Goal: Task Accomplishment & Management: Manage account settings

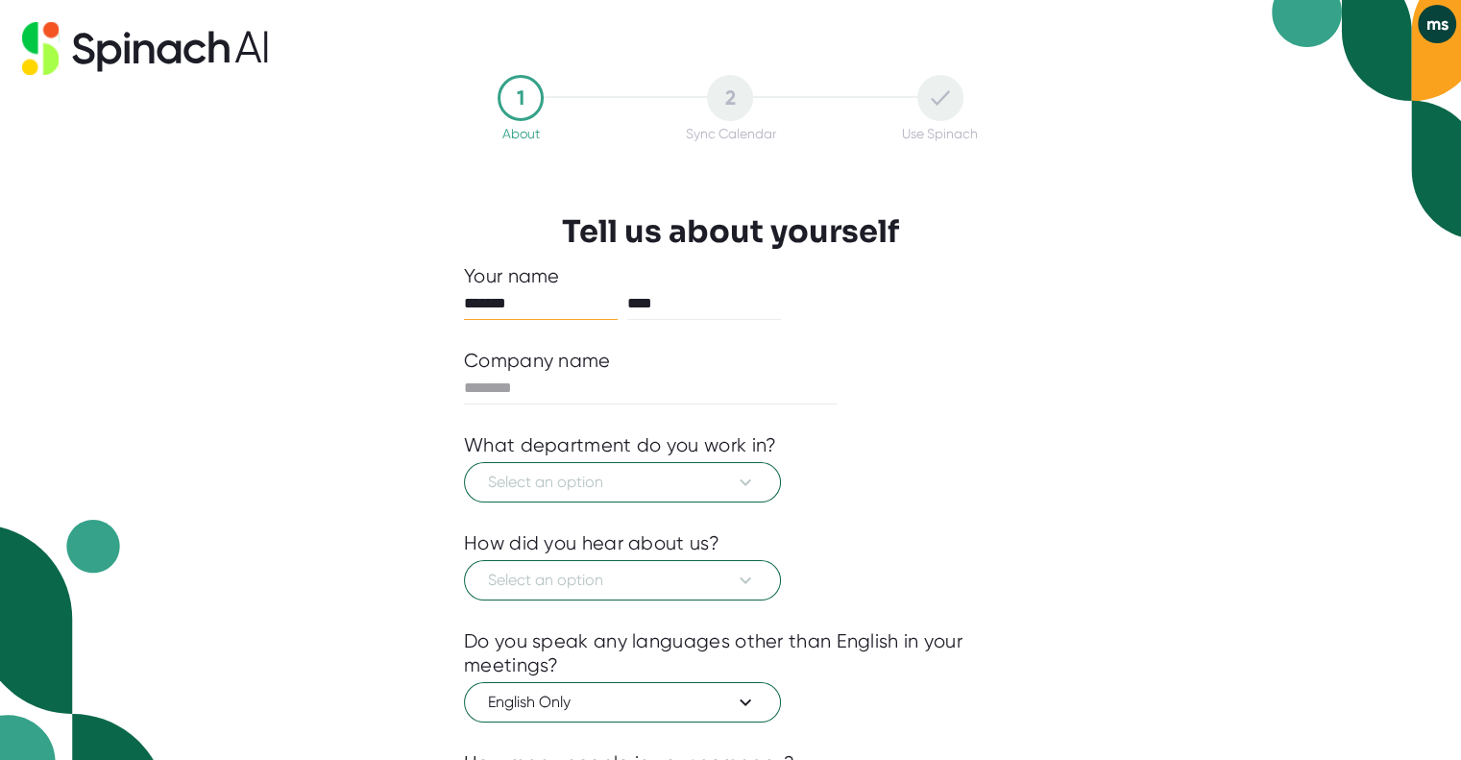
click at [572, 296] on input "*******" at bounding box center [541, 303] width 154 height 31
click at [509, 304] on input "*******" at bounding box center [541, 303] width 154 height 31
click at [538, 380] on input "text" at bounding box center [651, 388] width 374 height 31
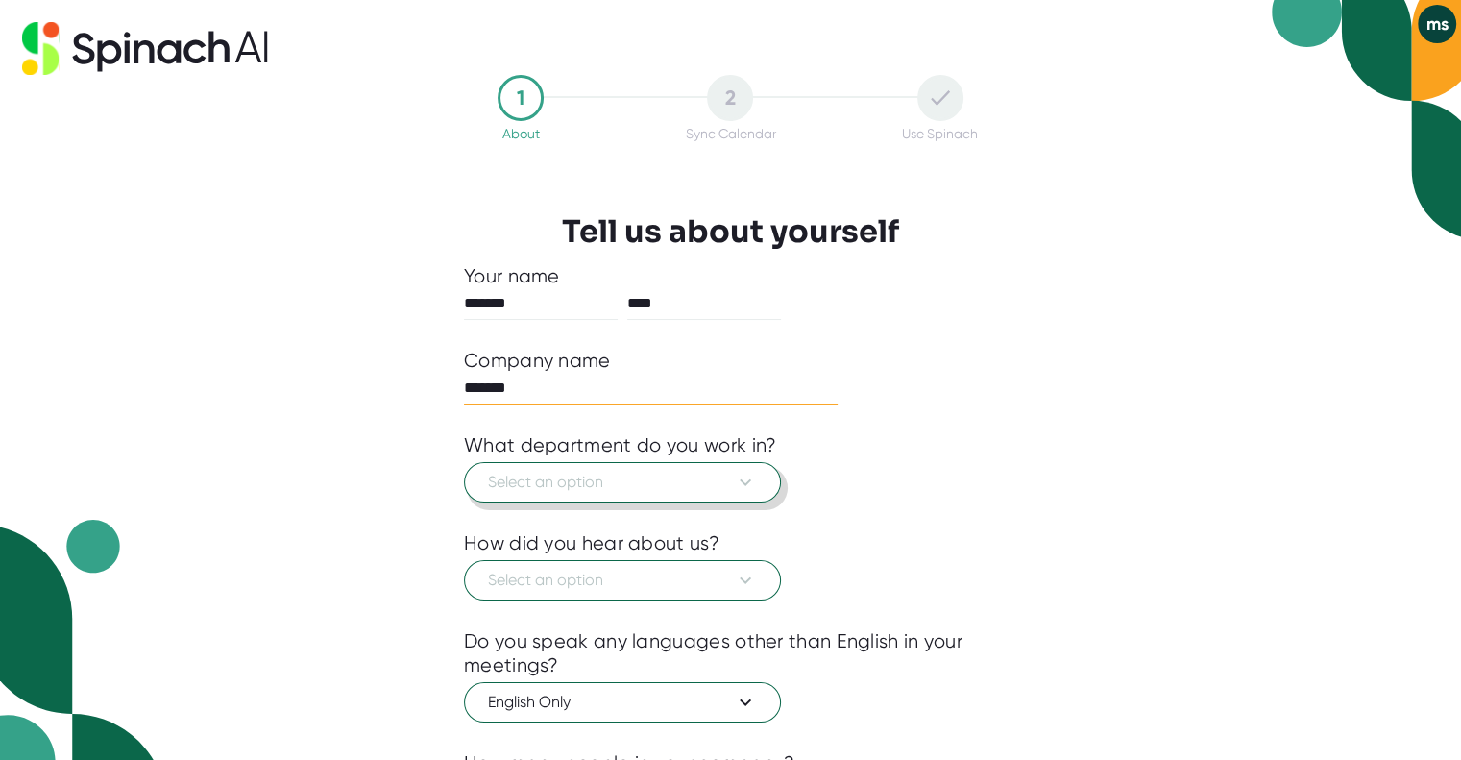
type input "*******"
click at [623, 488] on span "Select an option" at bounding box center [622, 482] width 269 height 23
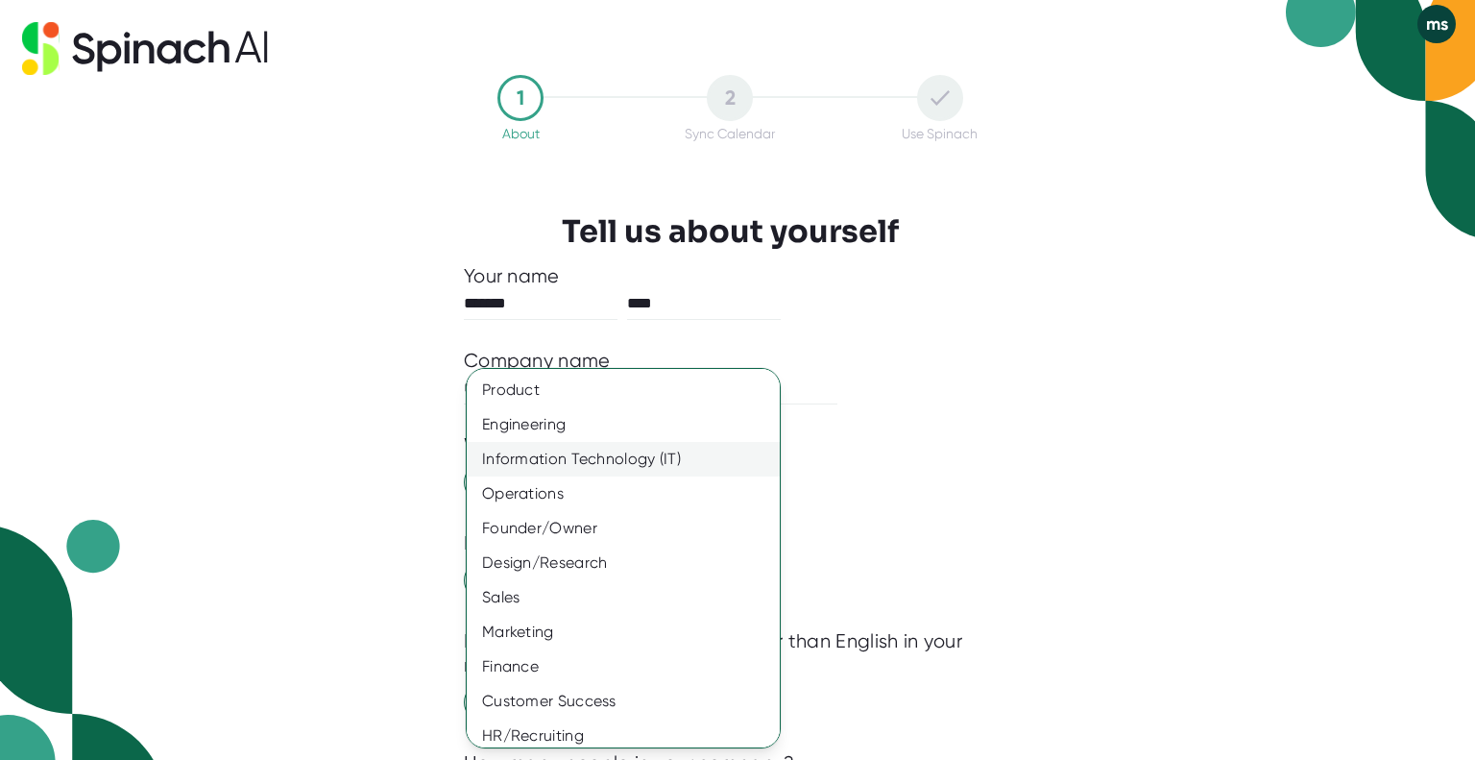
click at [642, 462] on div "Information Technology (IT)" at bounding box center [631, 459] width 328 height 35
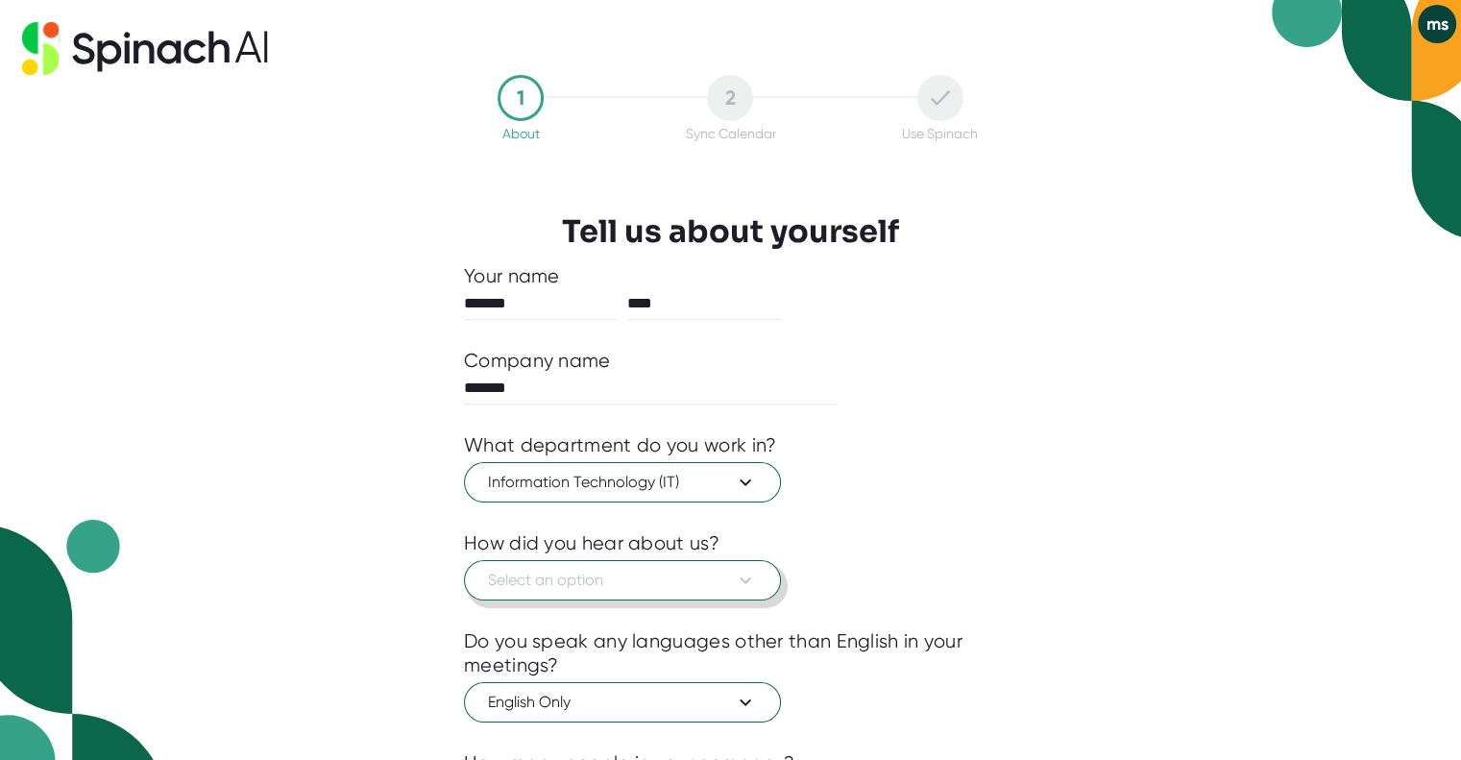
click at [592, 572] on span "Select an option" at bounding box center [622, 580] width 269 height 23
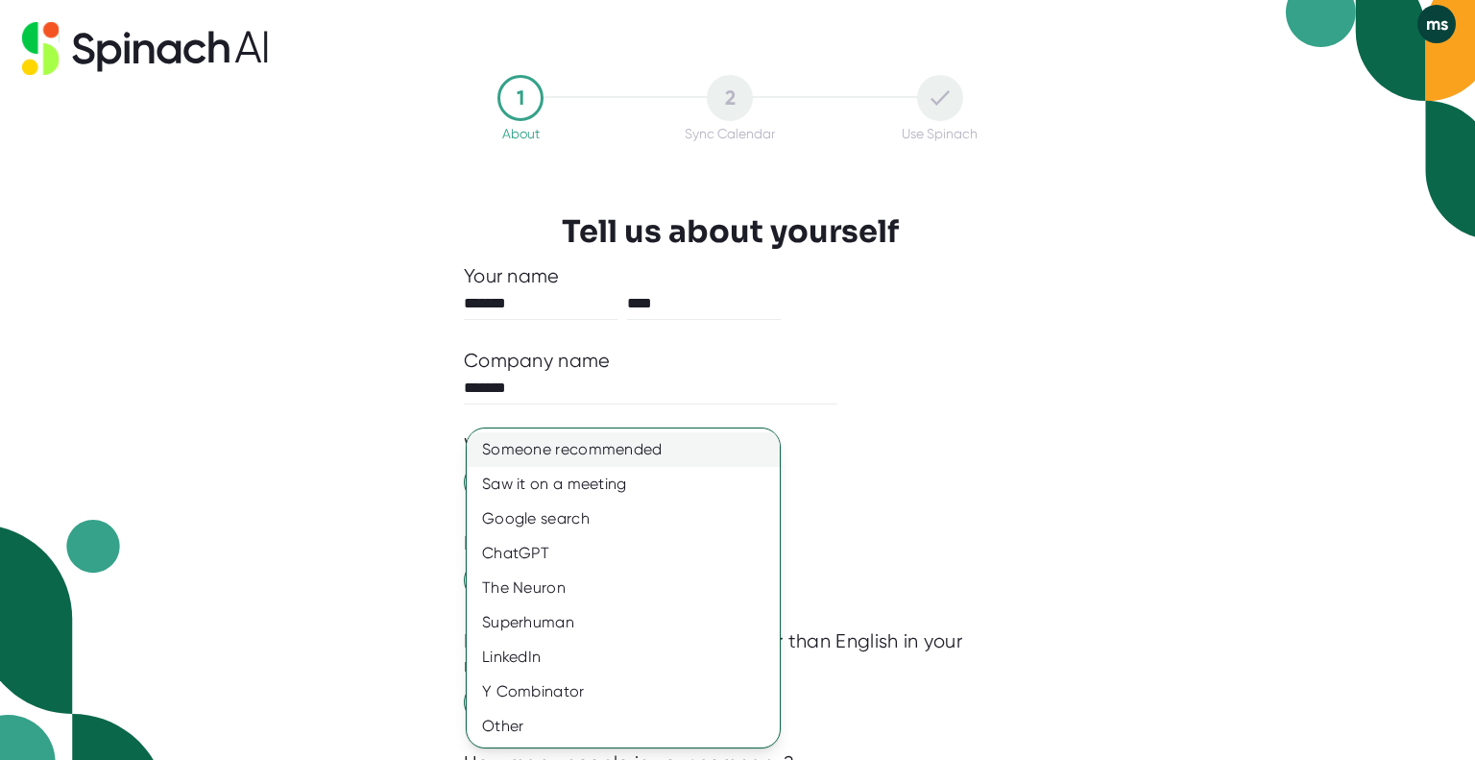
click at [610, 441] on div "Someone recommended" at bounding box center [623, 449] width 313 height 35
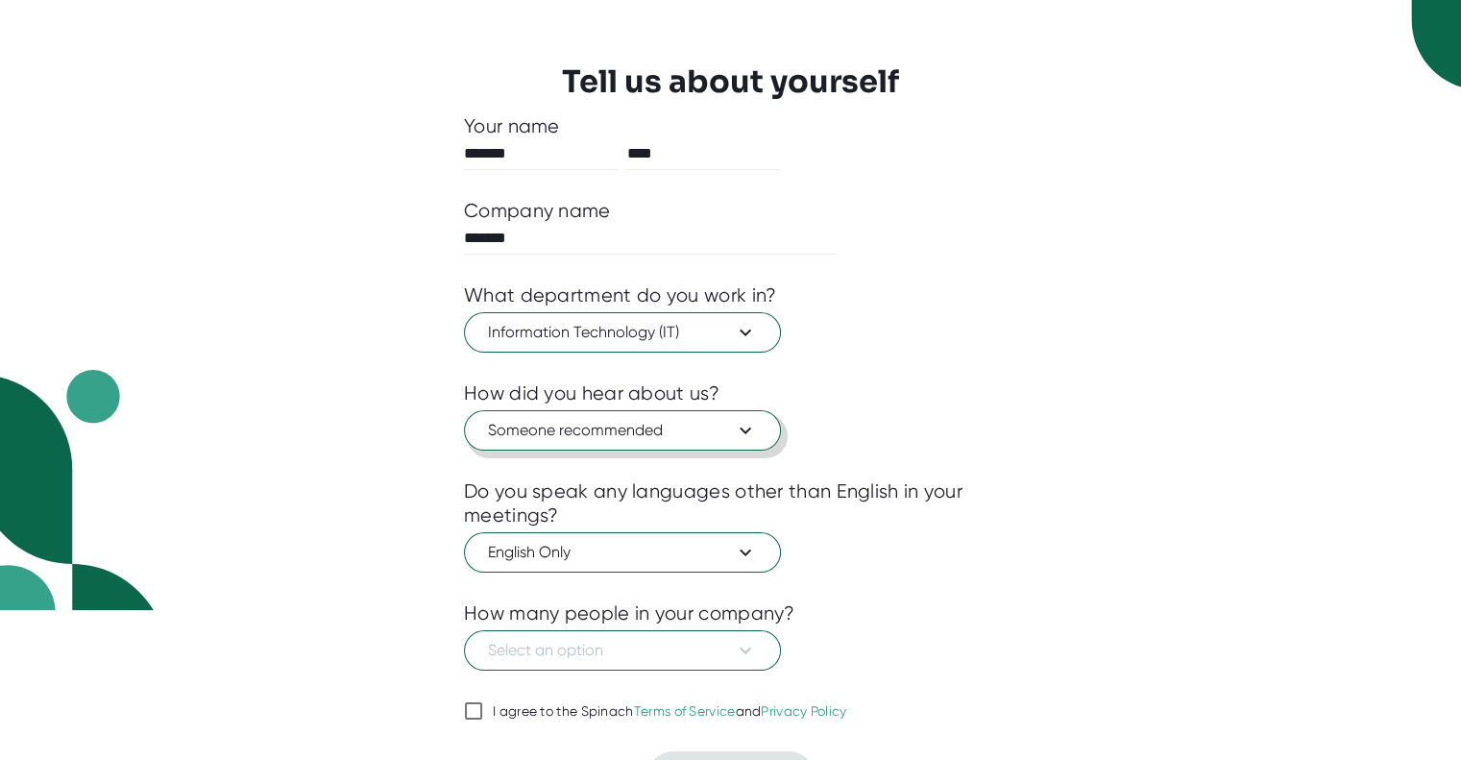
scroll to position [192, 0]
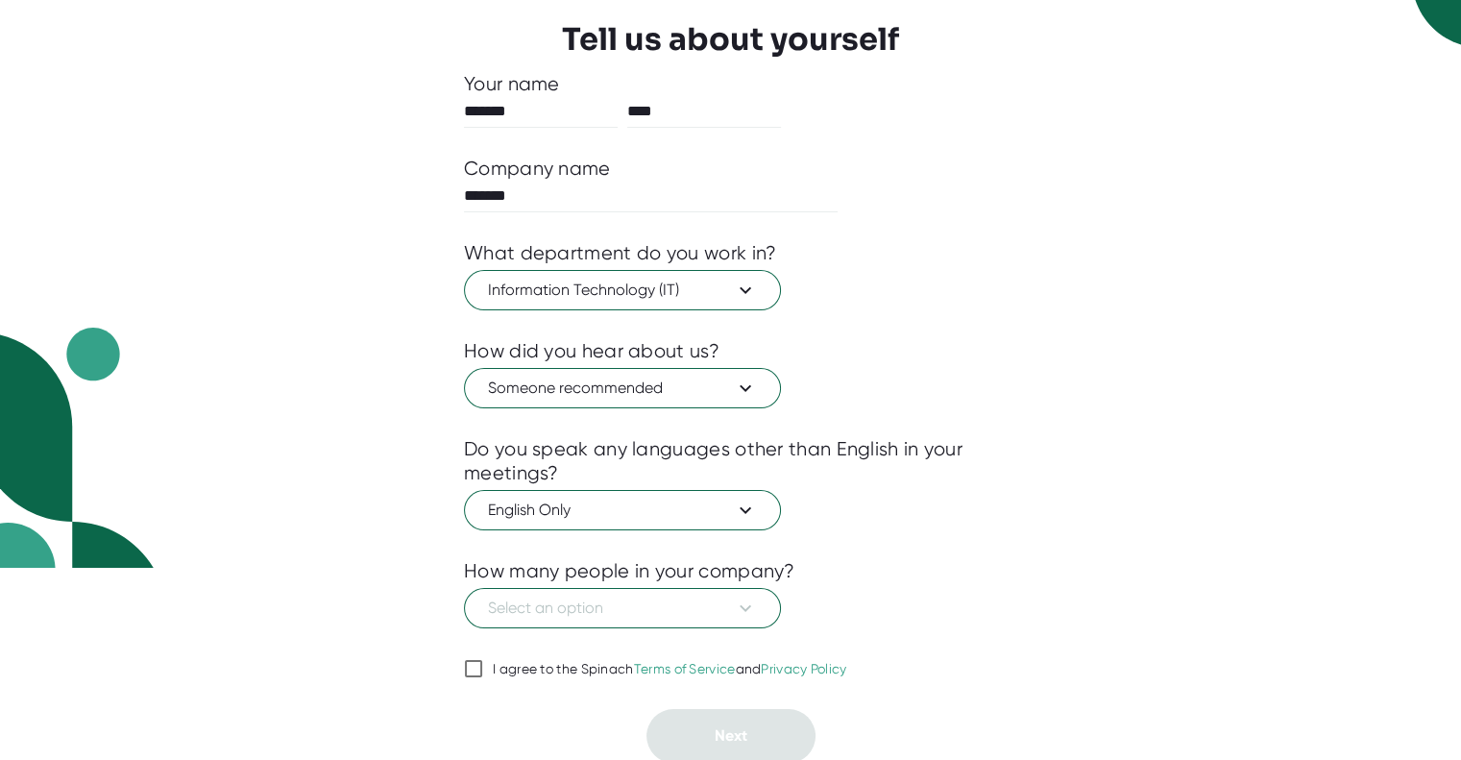
click at [682, 628] on div at bounding box center [730, 642] width 533 height 29
click at [682, 617] on span "Select an option" at bounding box center [622, 608] width 269 height 23
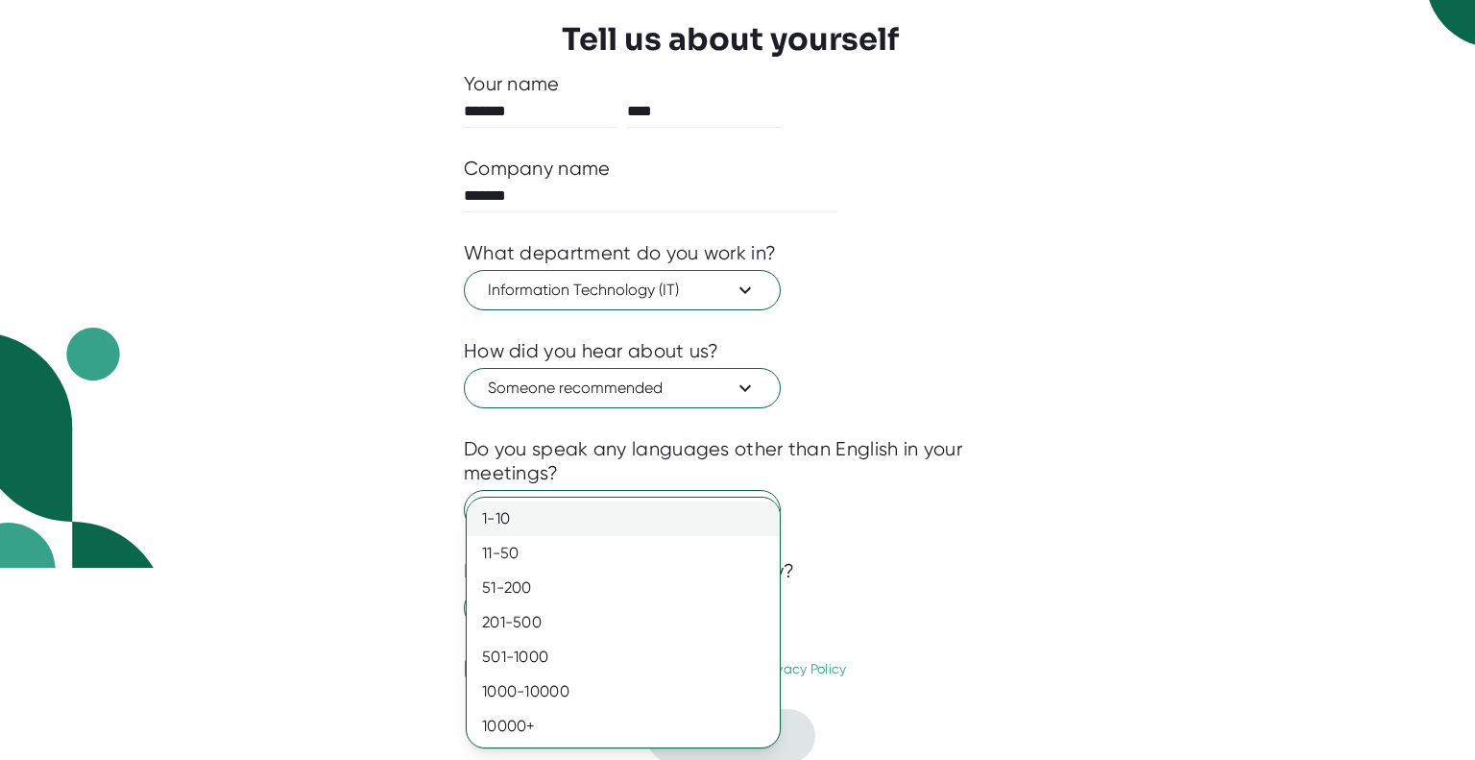
click at [568, 520] on div "1-10" at bounding box center [623, 518] width 313 height 35
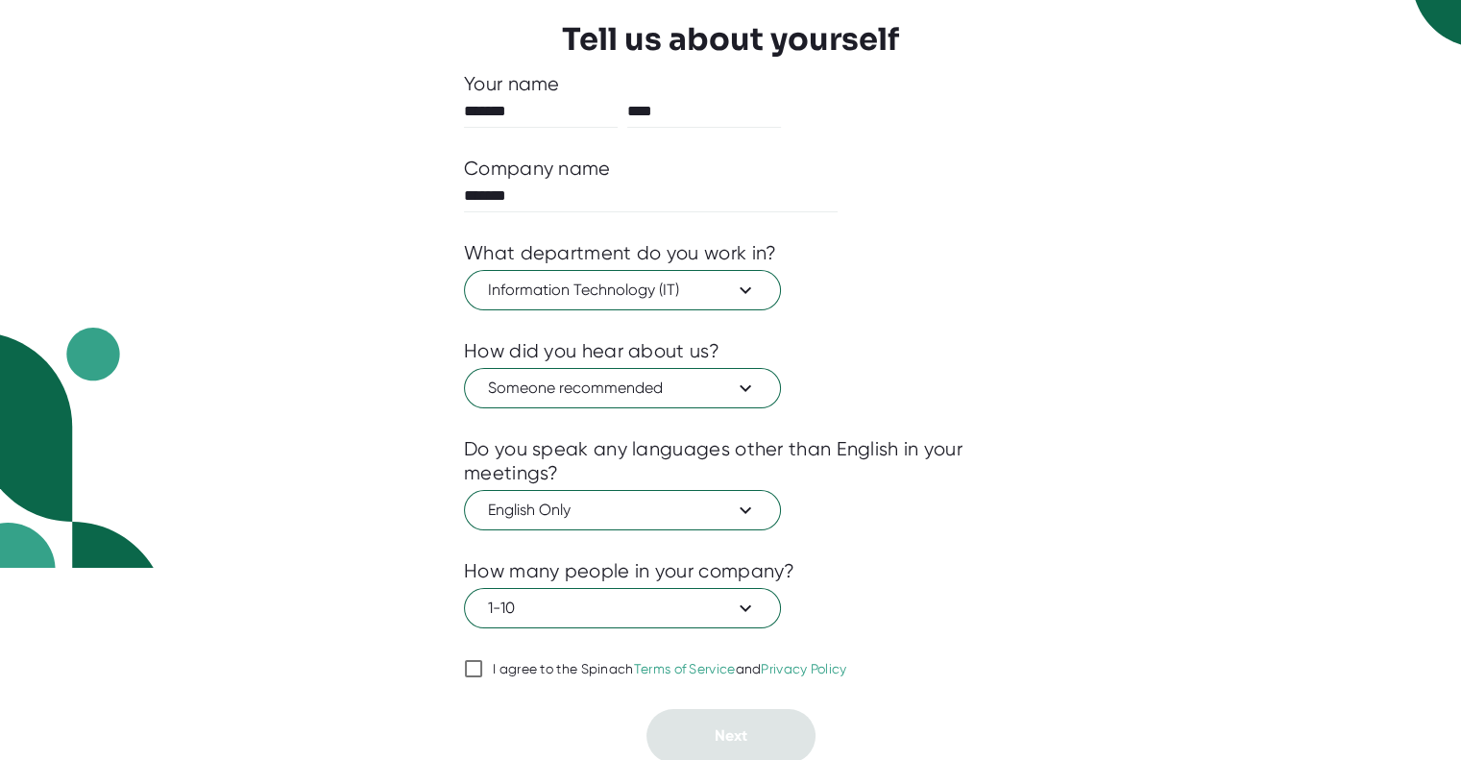
click at [530, 668] on div "I agree to the Spinach Terms of Service and Privacy Policy" at bounding box center [670, 669] width 354 height 17
click at [483, 668] on input "I agree to the Spinach Terms of Service and Privacy Policy" at bounding box center [473, 668] width 19 height 23
checkbox input "true"
click at [767, 746] on button "Next" at bounding box center [730, 736] width 169 height 54
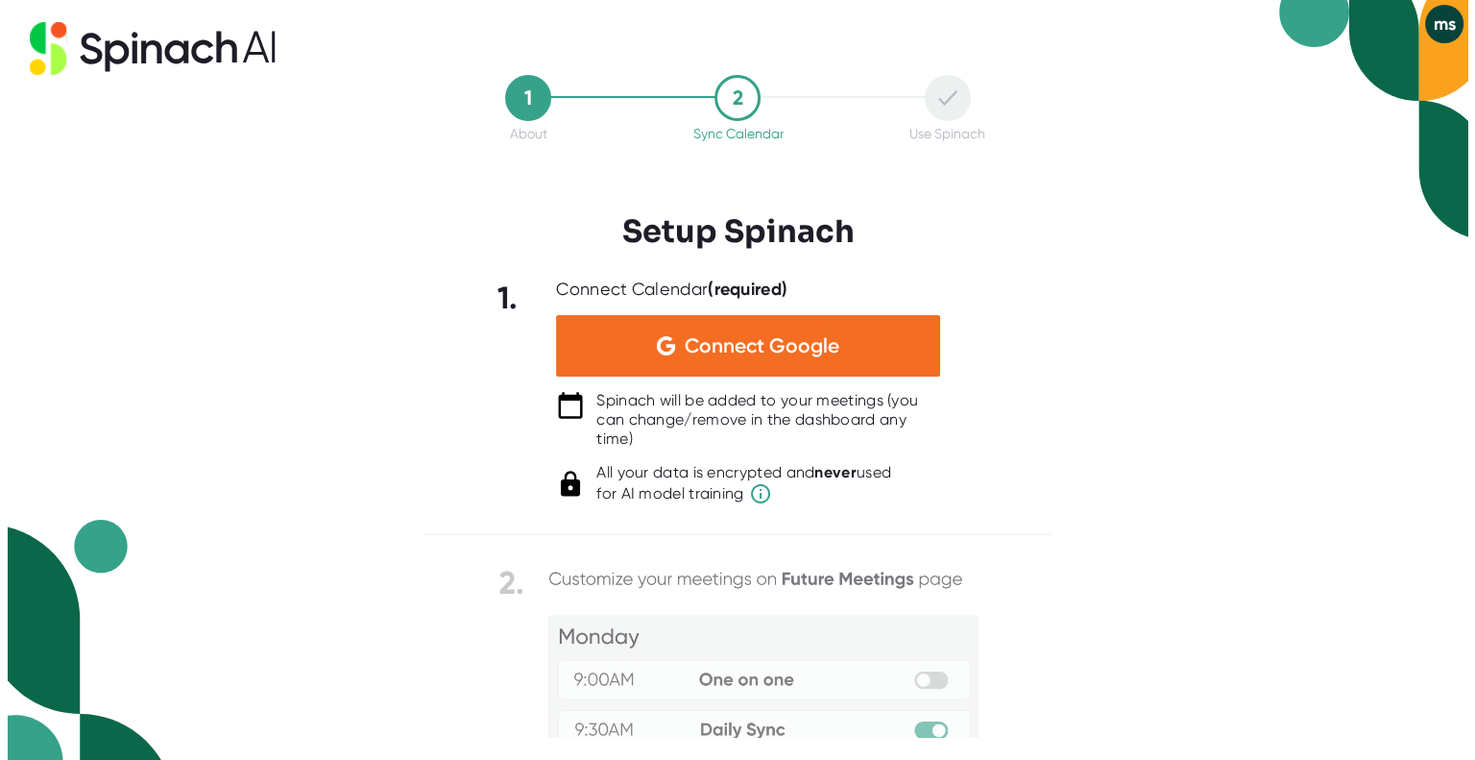
scroll to position [0, 0]
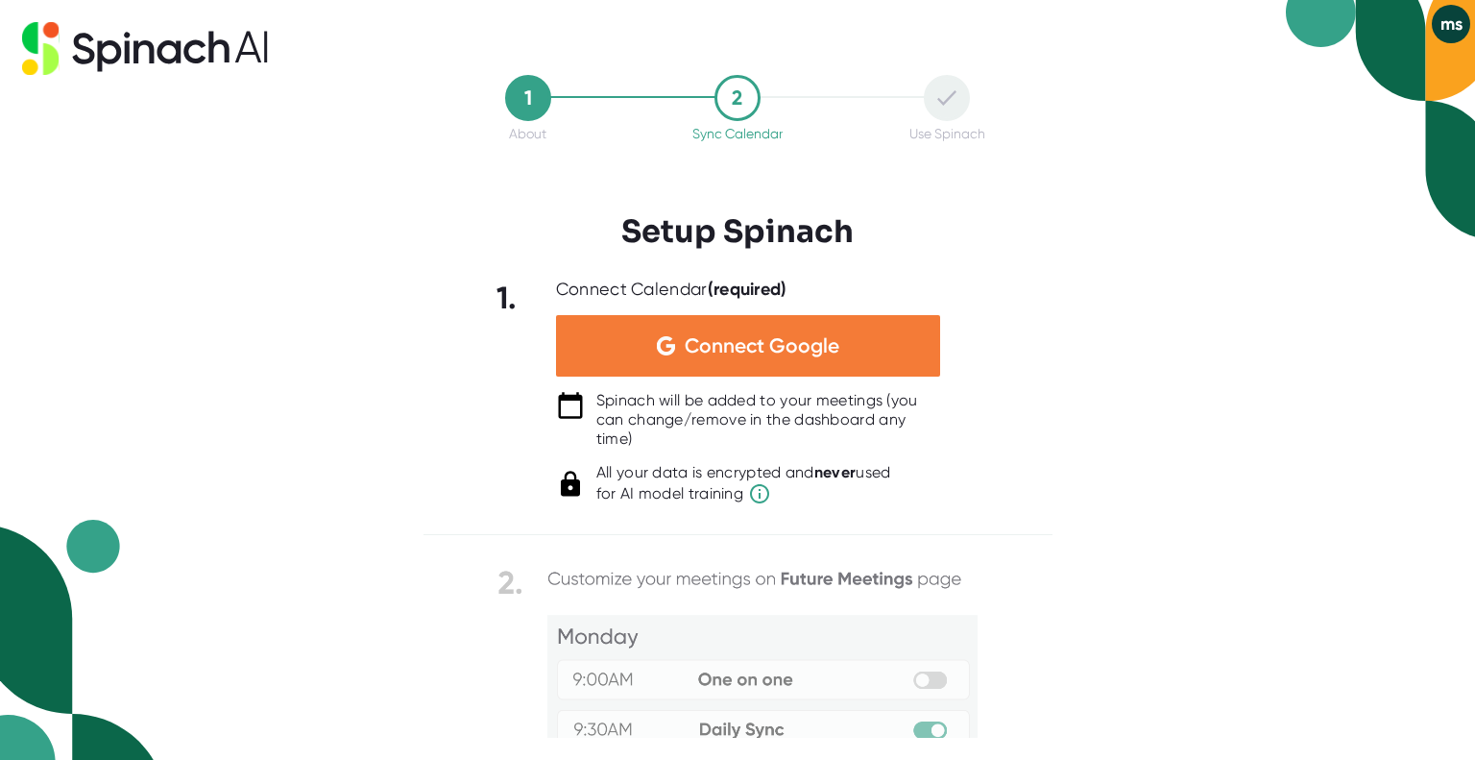
click at [765, 348] on span "Connect Google" at bounding box center [762, 345] width 155 height 19
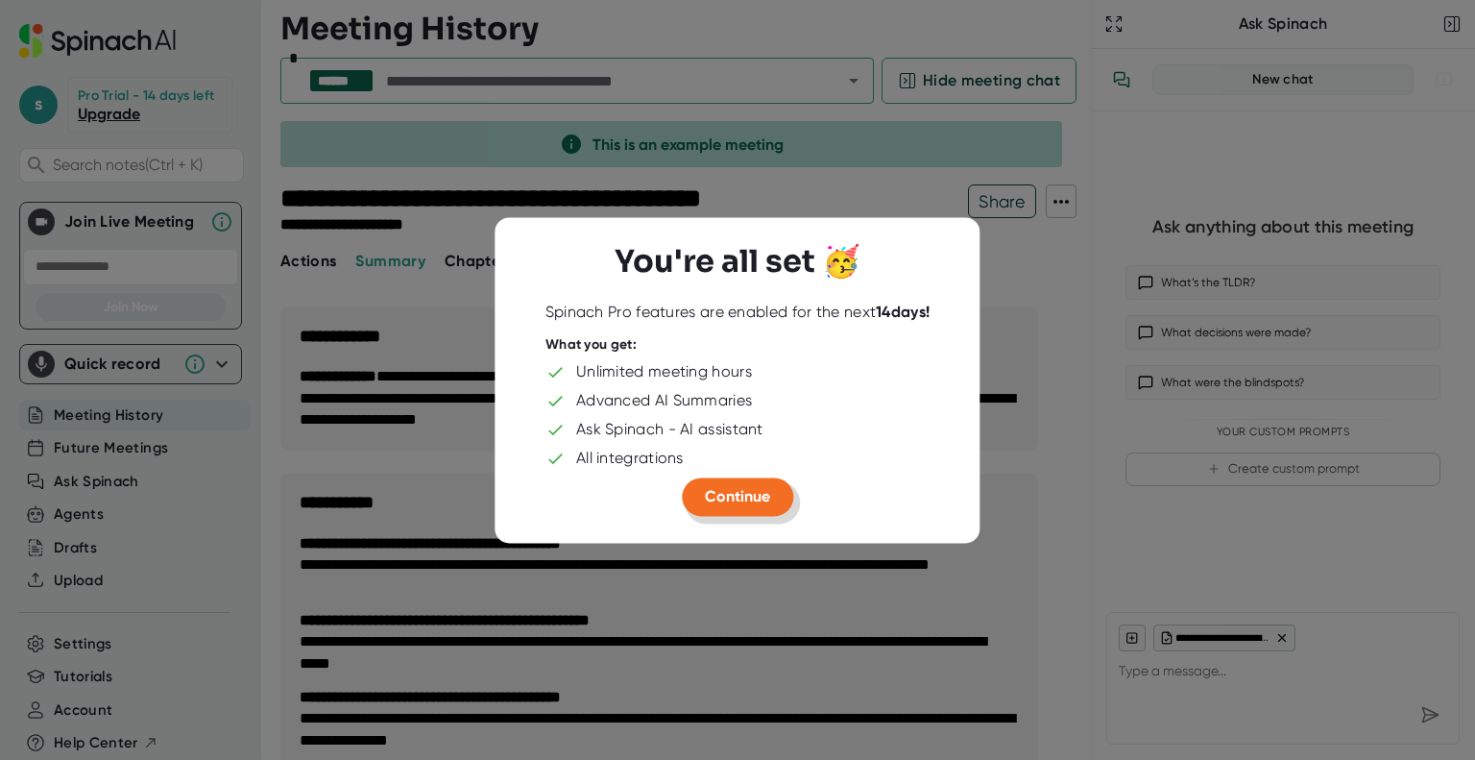
click at [739, 499] on span "Continue" at bounding box center [737, 496] width 65 height 18
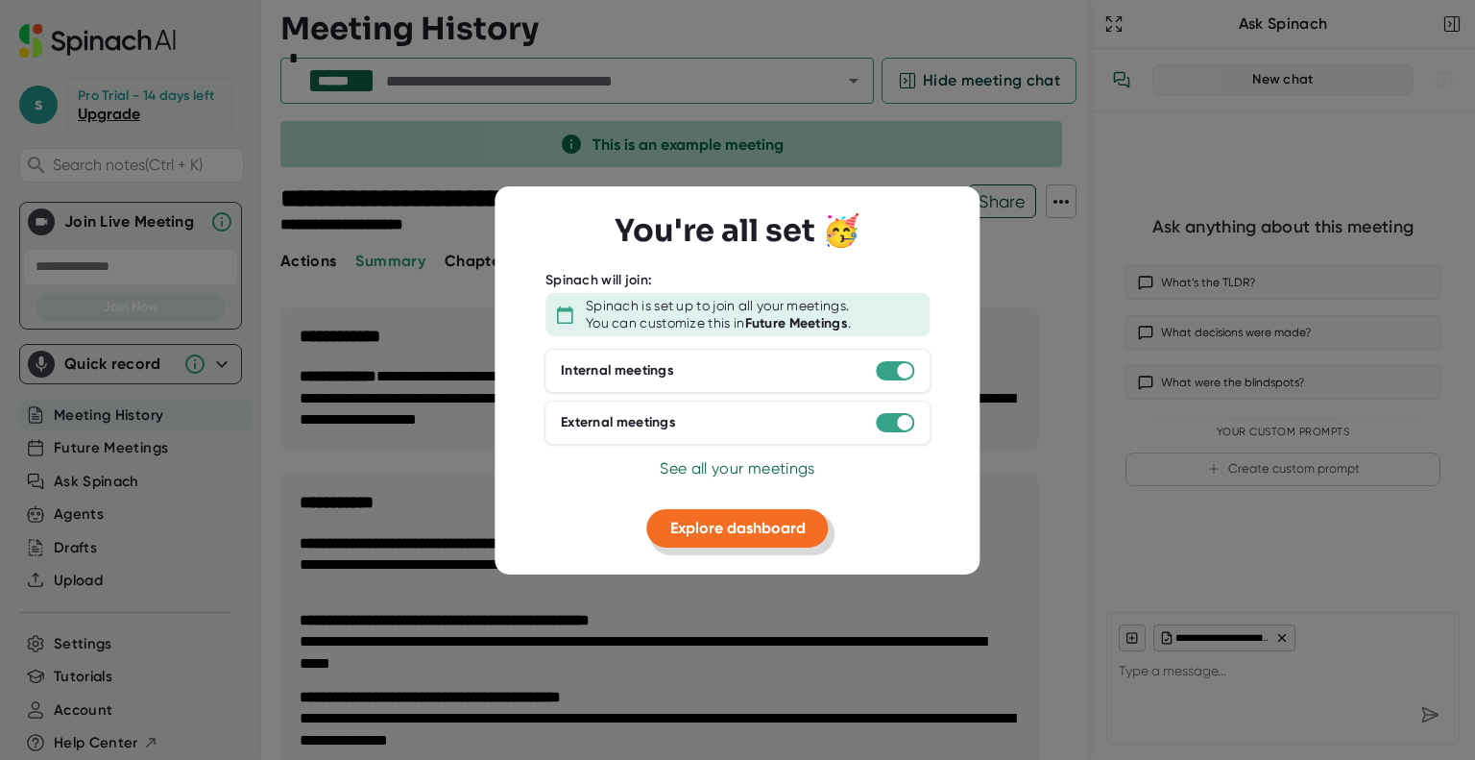
click at [714, 524] on span "Explore dashboard" at bounding box center [737, 528] width 135 height 18
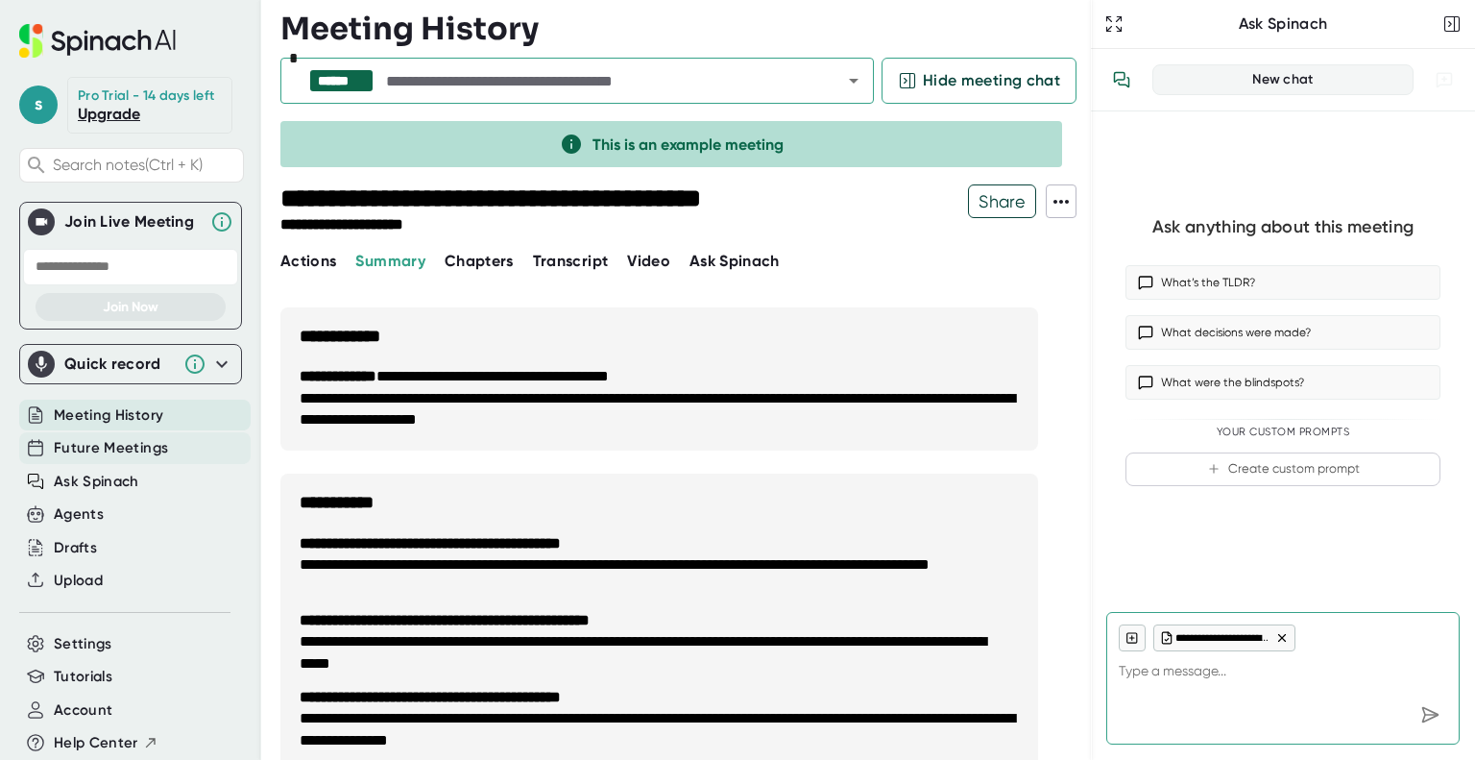
type textarea "x"
click at [83, 437] on span "Future Meetings" at bounding box center [111, 448] width 114 height 22
